Goal: Information Seeking & Learning: Compare options

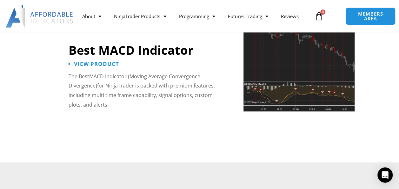
scroll to position [1429, 0]
